Goal: Obtain resource: Download file/media

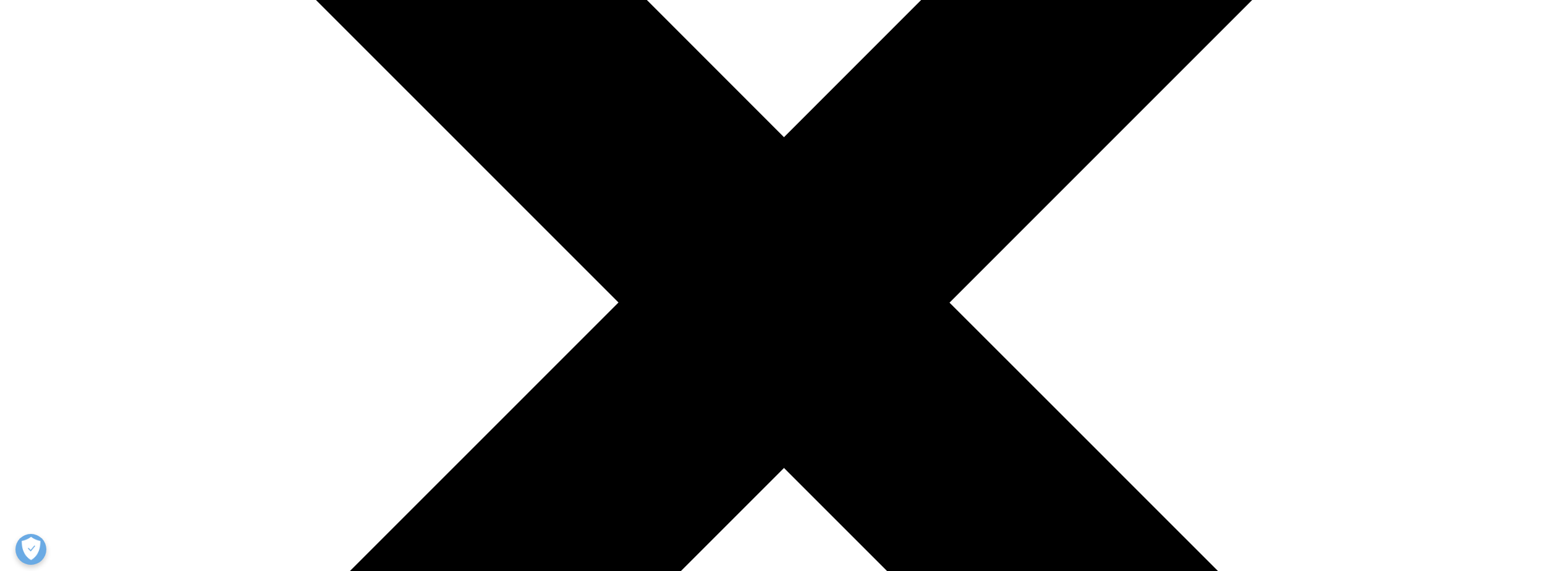
scroll to position [1213, 729]
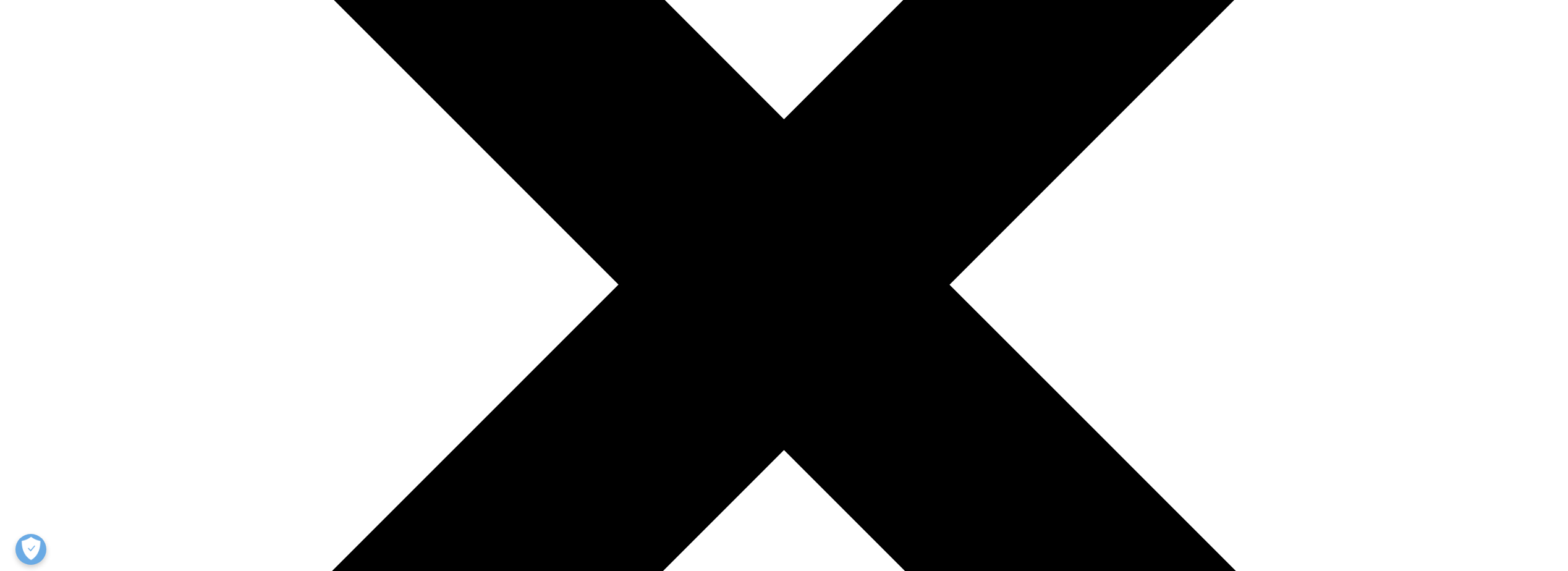
scroll to position [551, 0]
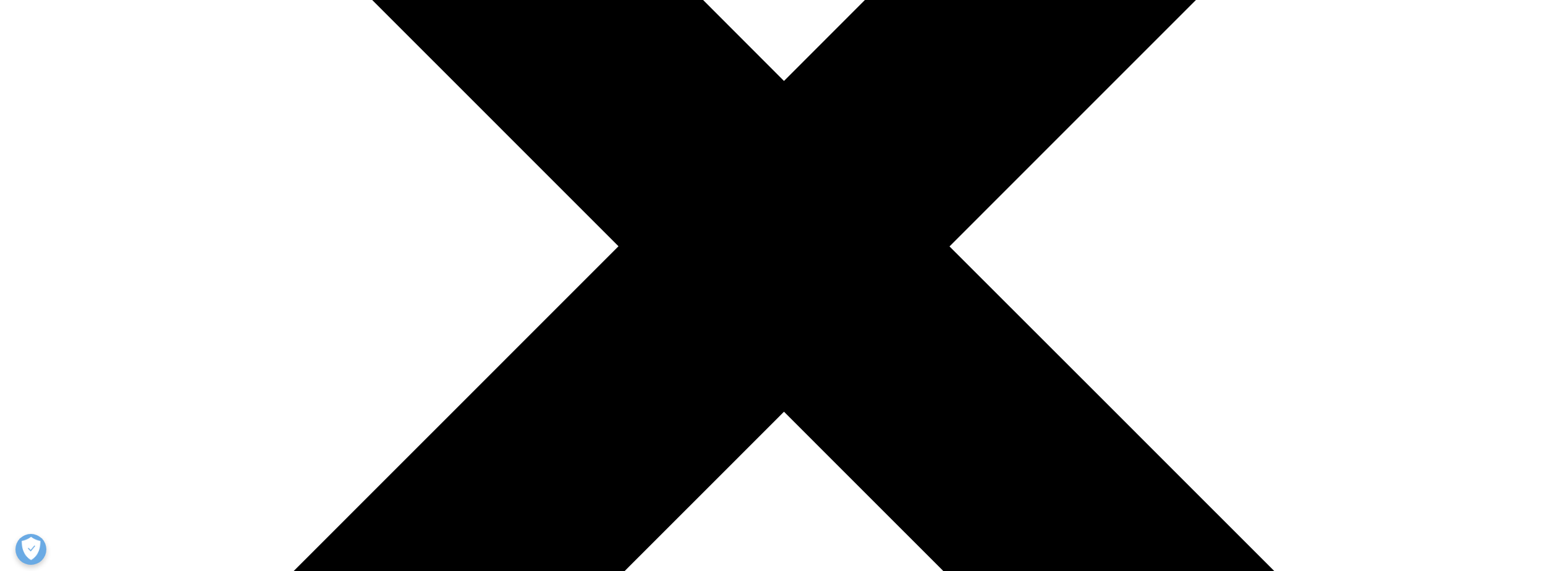
type input "Young Su ([PERSON_NAME])"
type input "Noh"
type input "[EMAIL_ADDRESS][DOMAIN_NAME]"
type input "Hanmi Pharm. Co., Ltd."
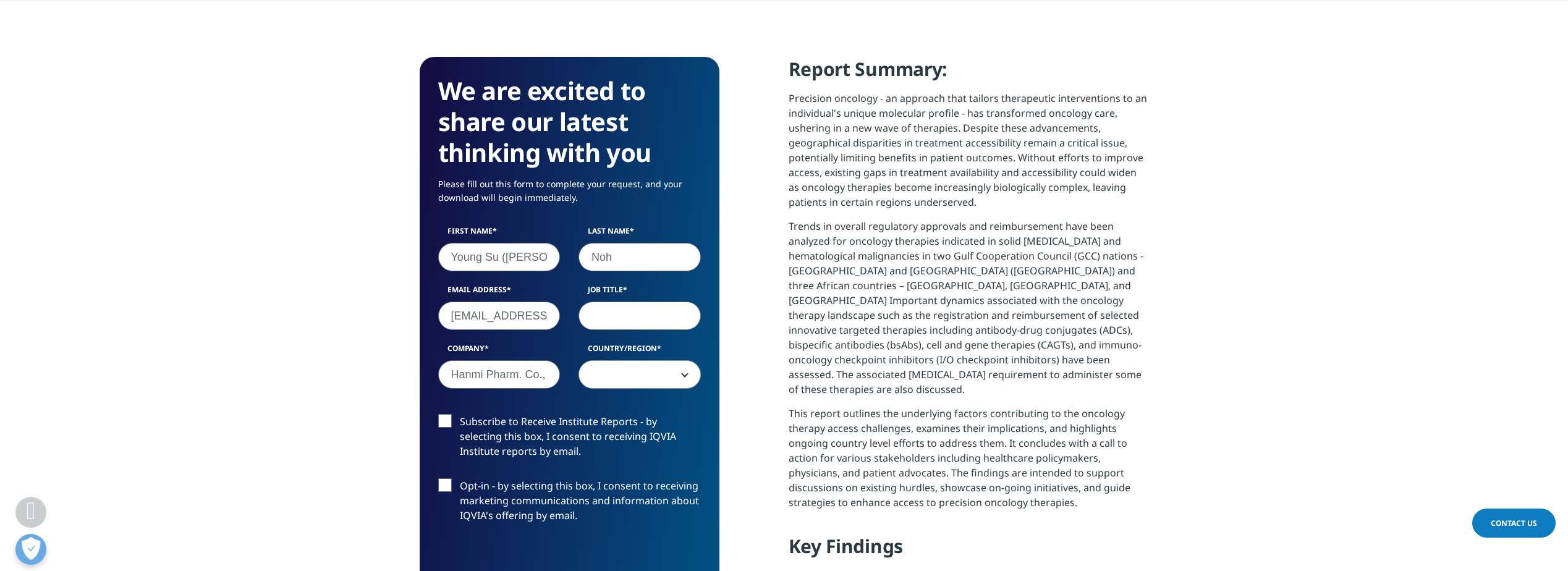
click at [600, 322] on input "Job Title" at bounding box center [639, 316] width 122 height 29
type input "Director"
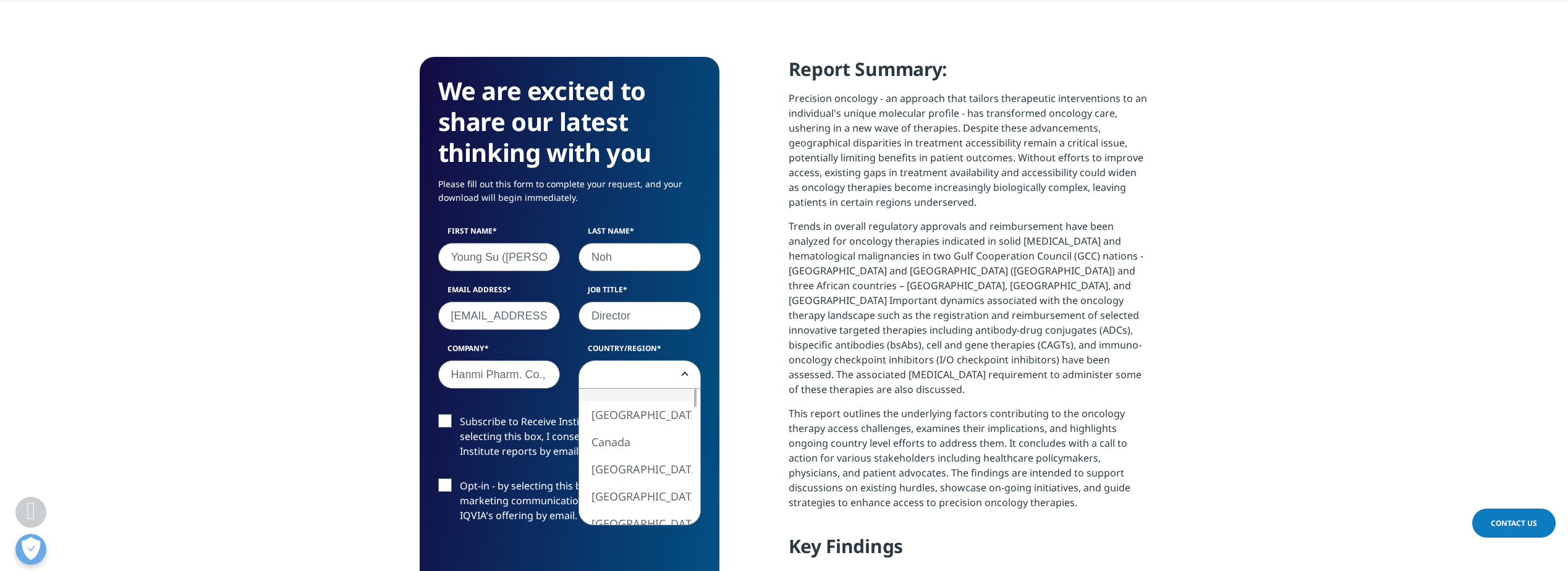
click at [661, 382] on span at bounding box center [639, 375] width 121 height 29
select select "[GEOGRAPHIC_DATA]"
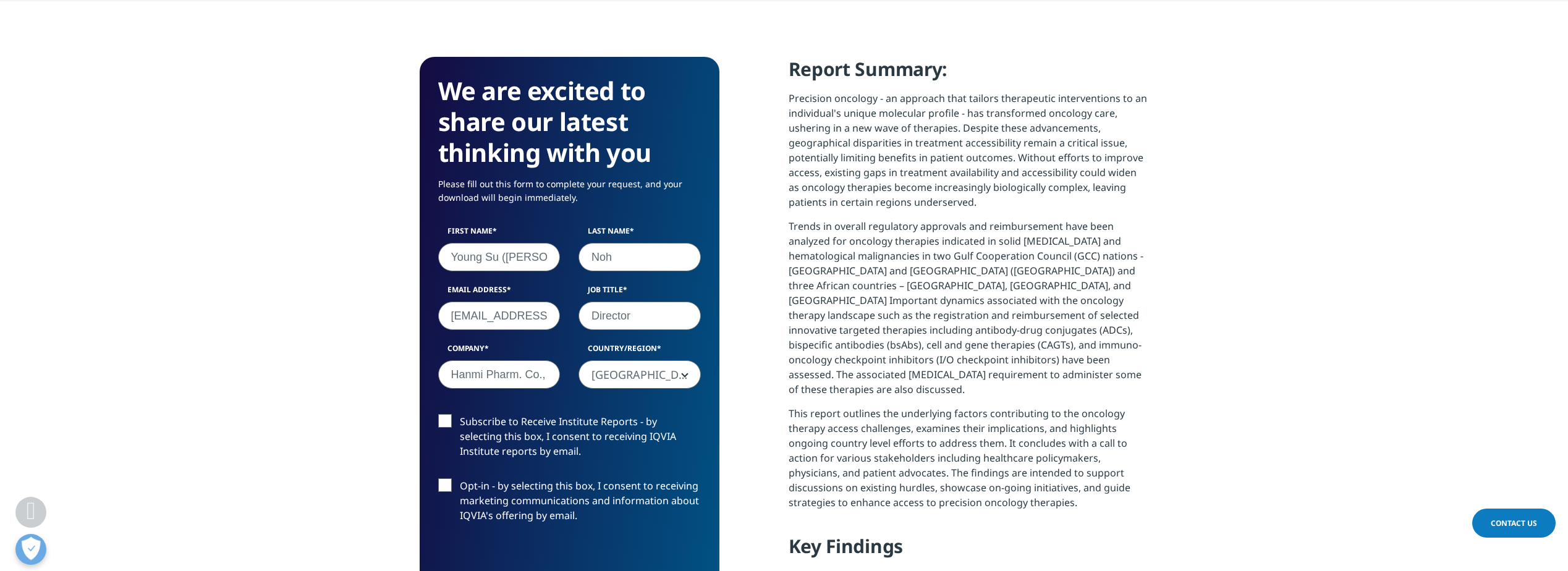
click at [445, 417] on label "Subscribe to Receive Institute Reports - by selecting this box, I consent to re…" at bounding box center [569, 439] width 263 height 51
click at [460, 414] on input "Subscribe to Receive Institute Reports - by selecting this box, I consent to re…" at bounding box center [460, 414] width 0 height 0
click at [442, 485] on label "Opt-in - by selecting this box, I consent to receiving marketing communications…" at bounding box center [569, 504] width 263 height 51
click at [460, 479] on input "Opt-in - by selecting this box, I consent to receiving marketing communications…" at bounding box center [460, 479] width 0 height 0
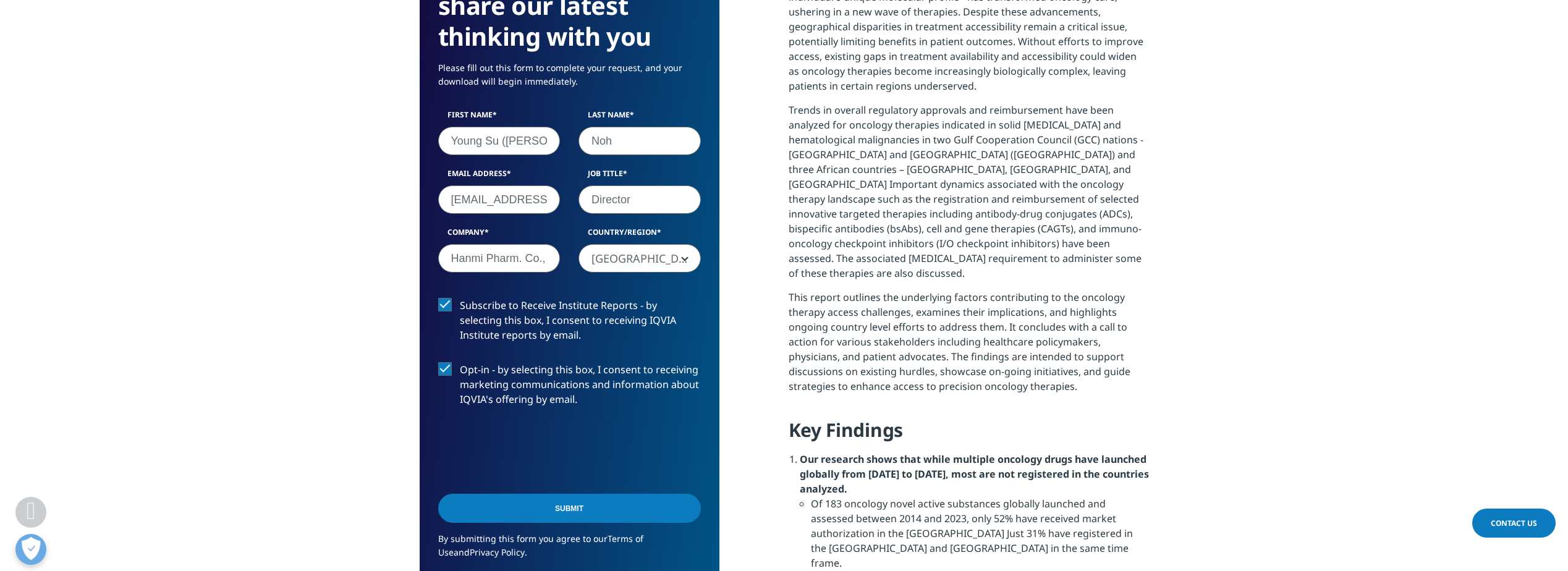
scroll to position [675, 0]
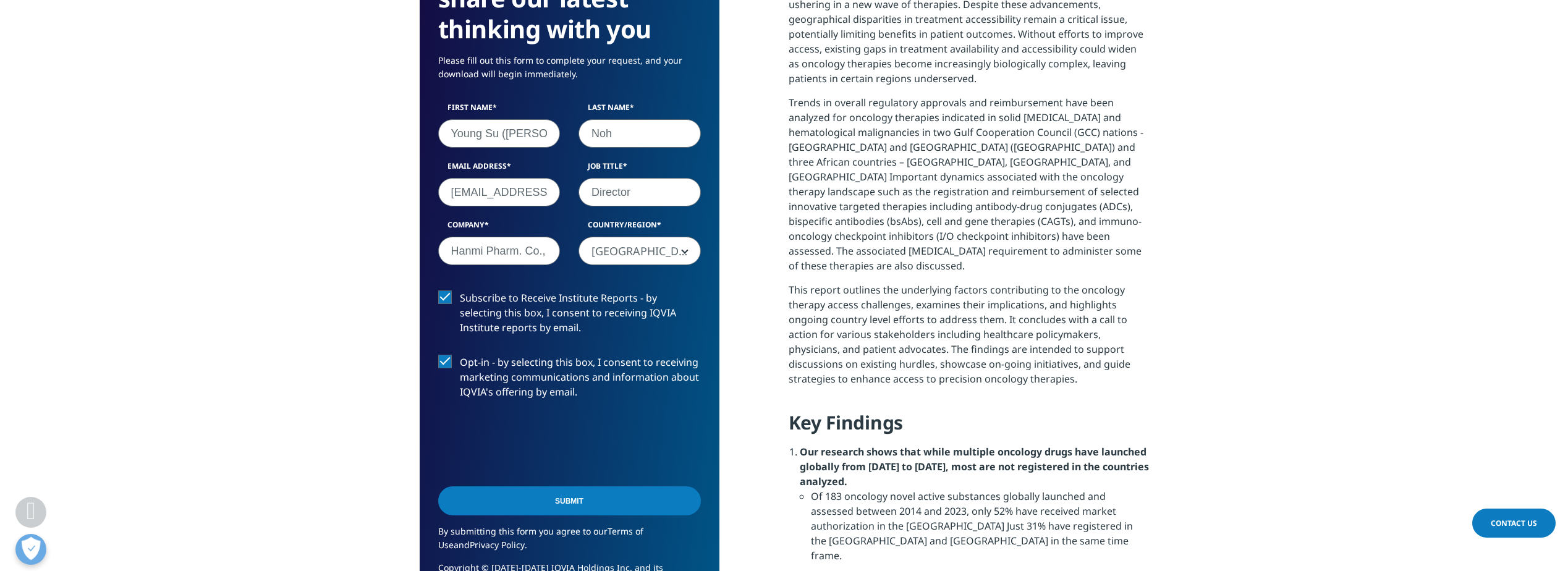
click at [596, 504] on input "Submit" at bounding box center [569, 501] width 263 height 29
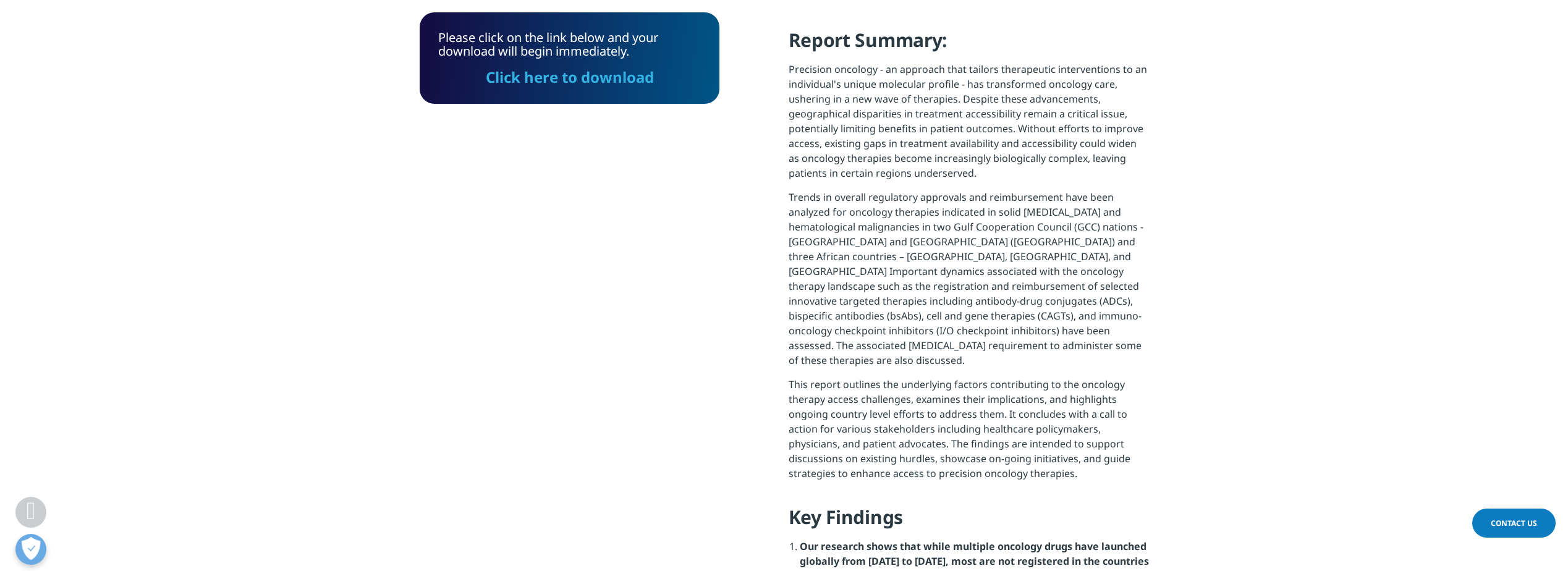
scroll to position [564, 0]
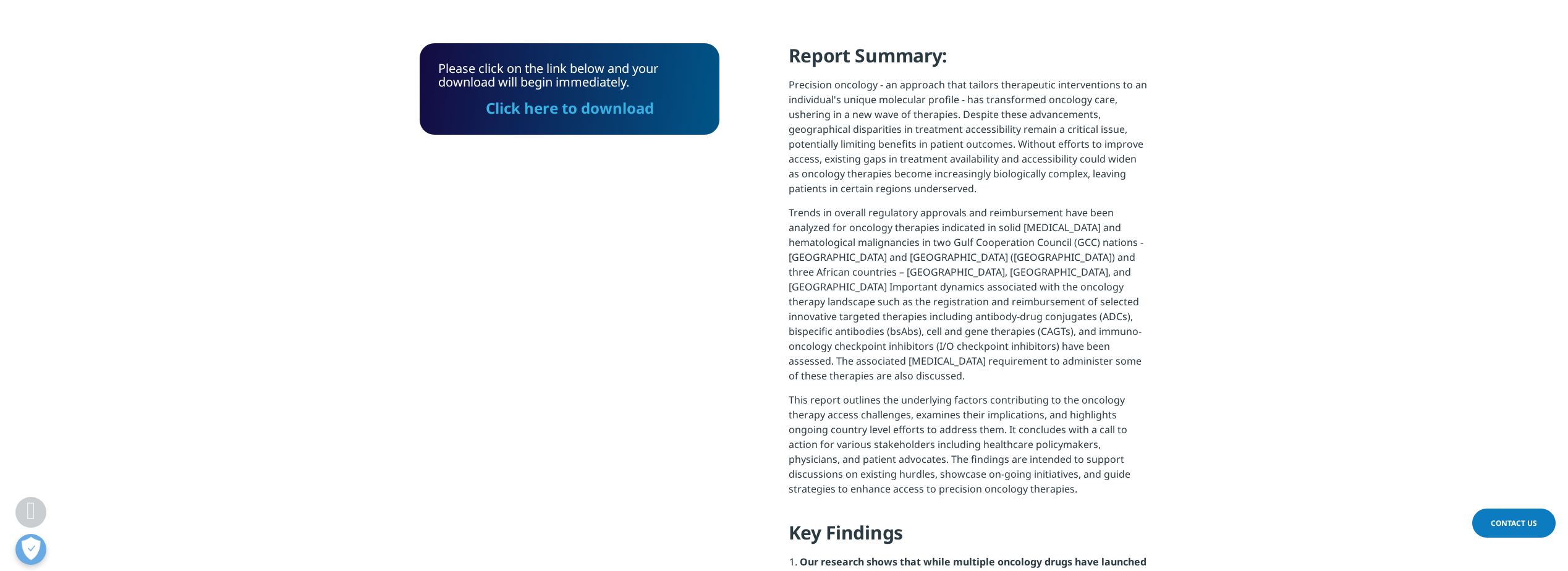
click at [594, 113] on link "Click here to download" at bounding box center [569, 108] width 168 height 21
